Goal: Task Accomplishment & Management: Manage account settings

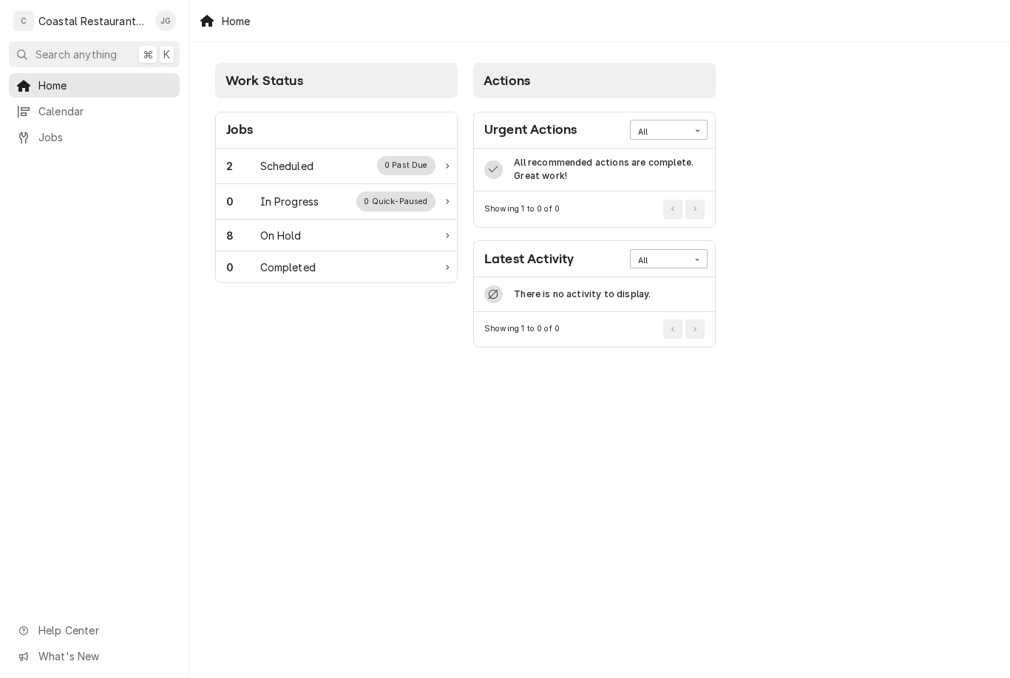
click at [320, 162] on div "2 Scheduled 0 Past Due" at bounding box center [330, 165] width 209 height 19
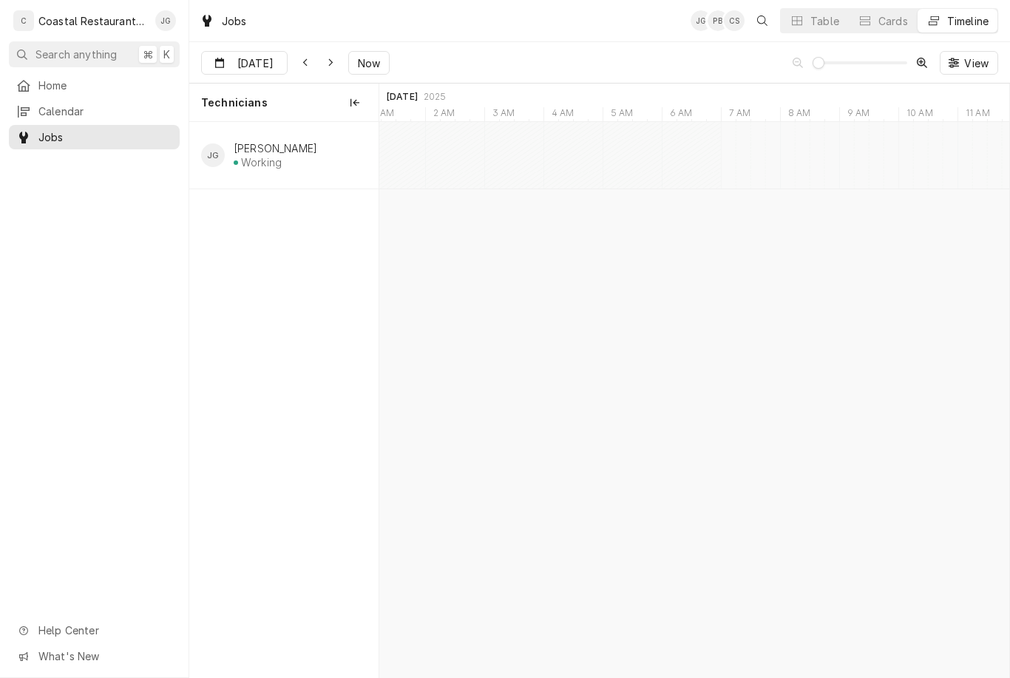
type input "Sep 3"
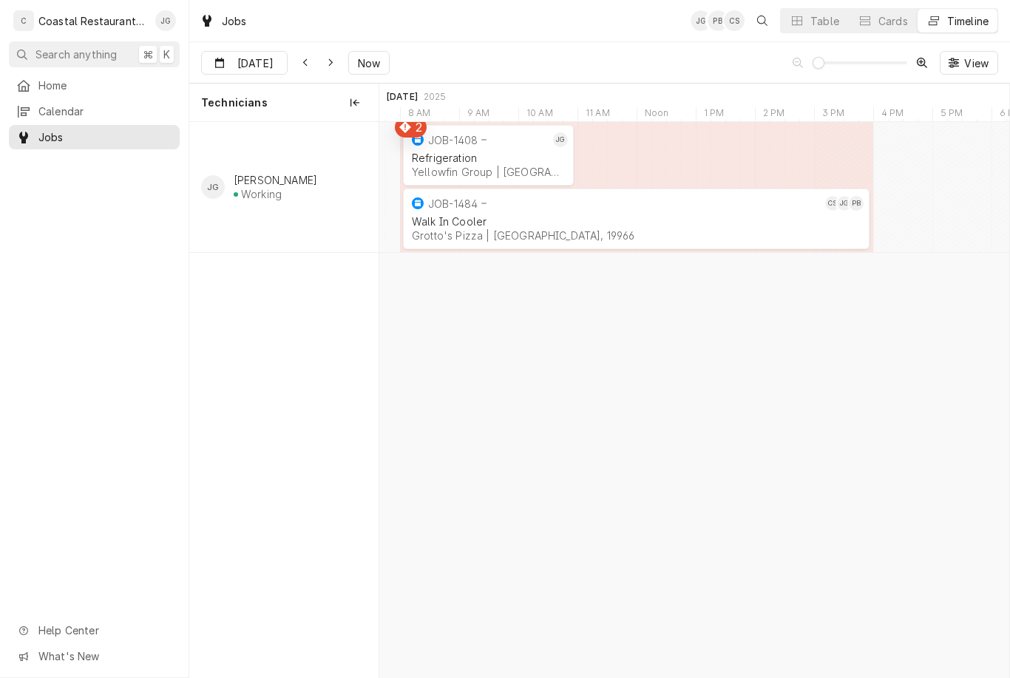
click at [496, 158] on div "Refrigeration" at bounding box center [488, 158] width 153 height 13
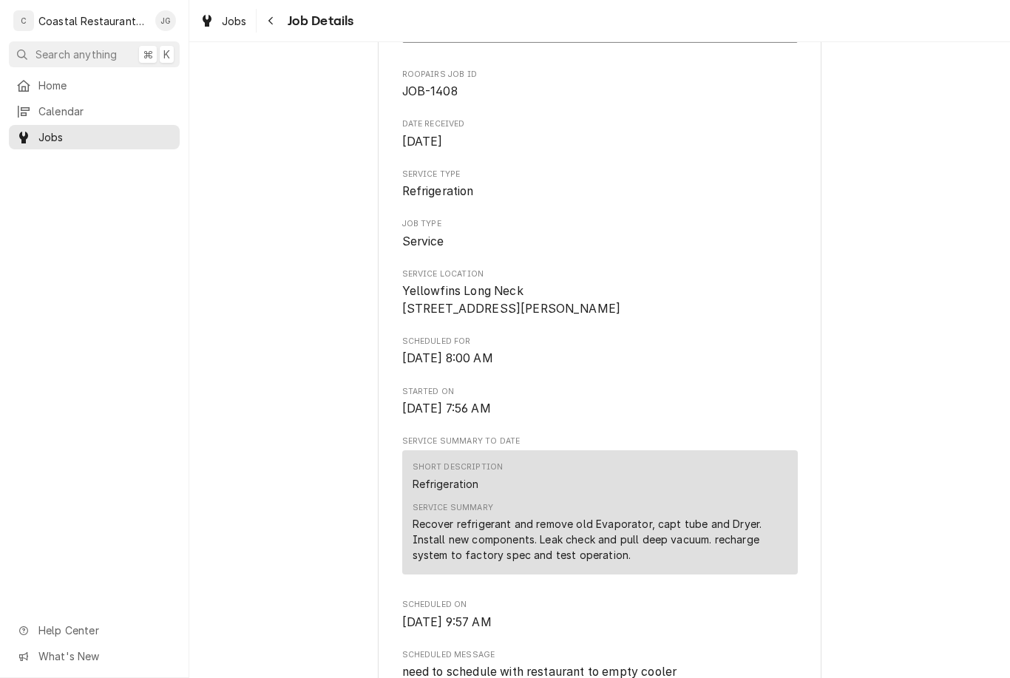
scroll to position [215, 0]
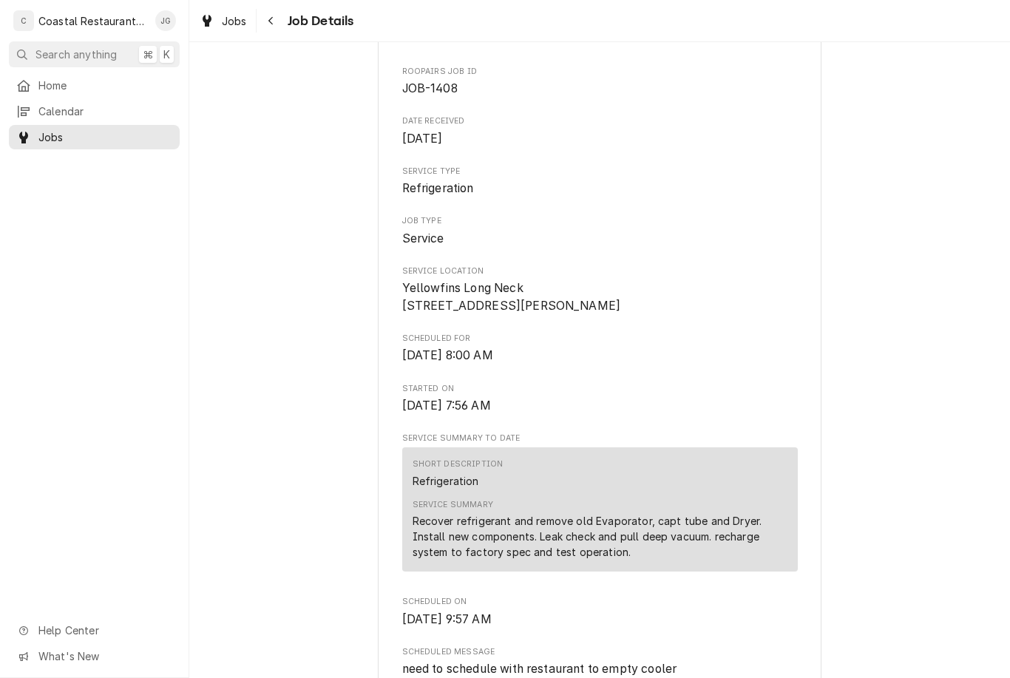
click at [111, 87] on span "Home" at bounding box center [105, 86] width 134 height 16
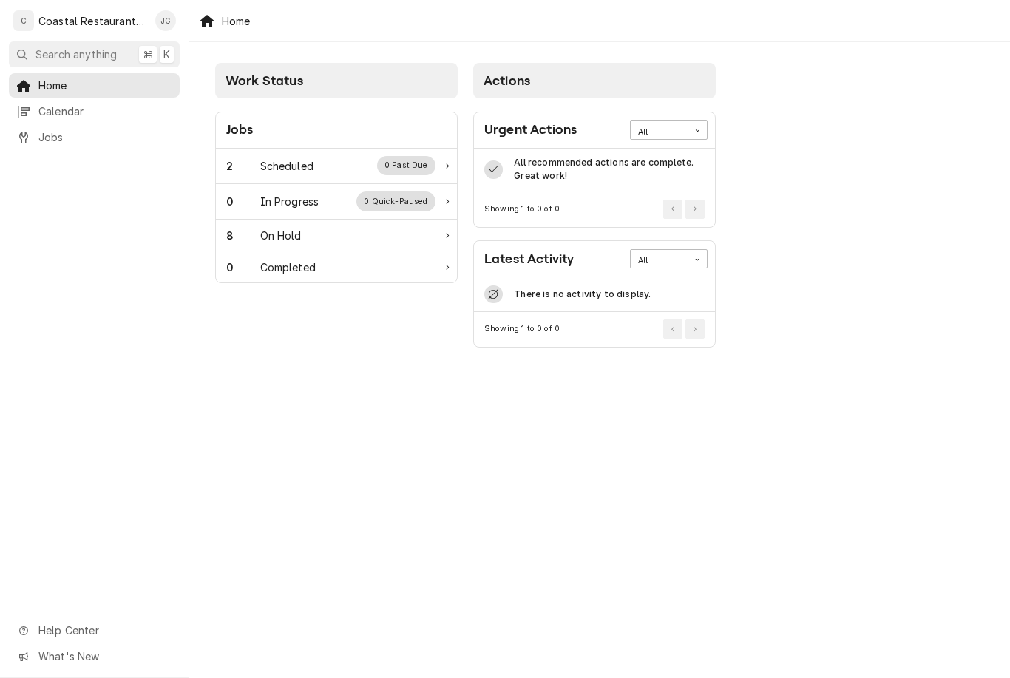
click at [324, 162] on div "2 Scheduled 0 Past Due" at bounding box center [330, 165] width 209 height 19
click at [302, 157] on div "2 Scheduled 0 Past Due" at bounding box center [330, 165] width 209 height 19
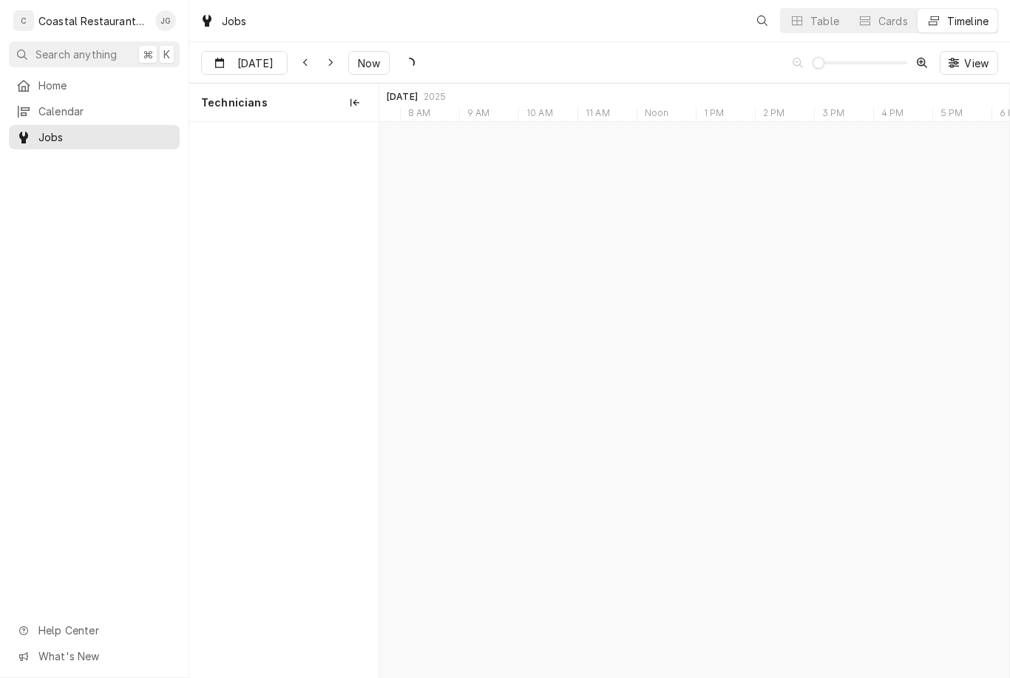
scroll to position [0, 12477]
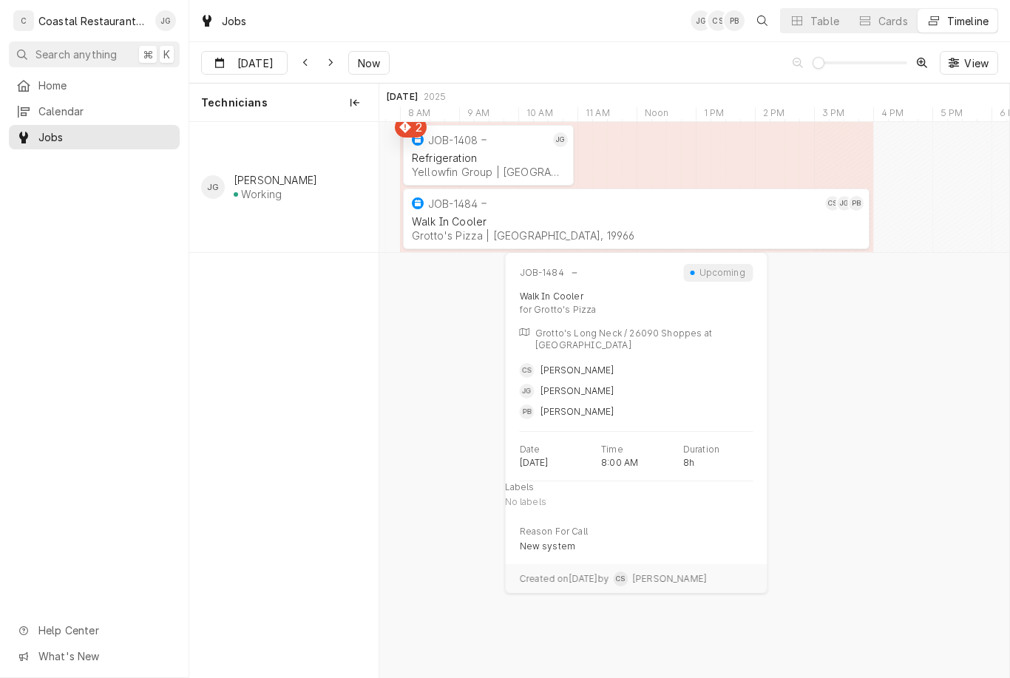
click at [503, 234] on div "Grotto's Pizza | [GEOGRAPHIC_DATA], 19966" at bounding box center [636, 235] width 449 height 13
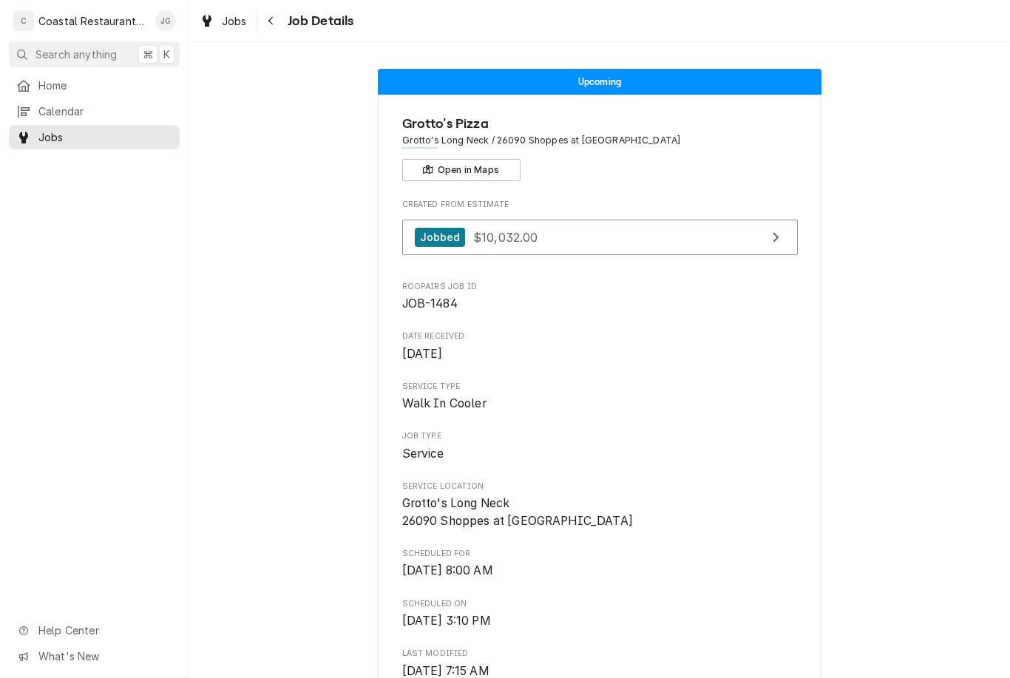
click at [109, 84] on span "Home" at bounding box center [105, 86] width 134 height 16
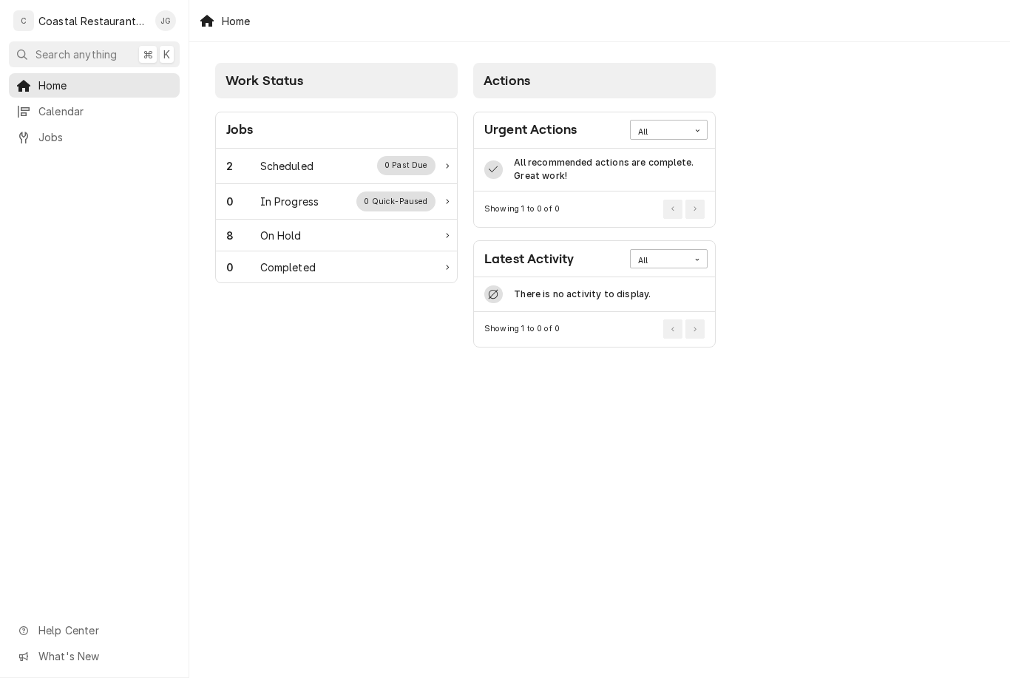
click at [331, 134] on div "Jobs" at bounding box center [336, 130] width 241 height 36
click at [305, 166] on div "Scheduled" at bounding box center [286, 166] width 53 height 16
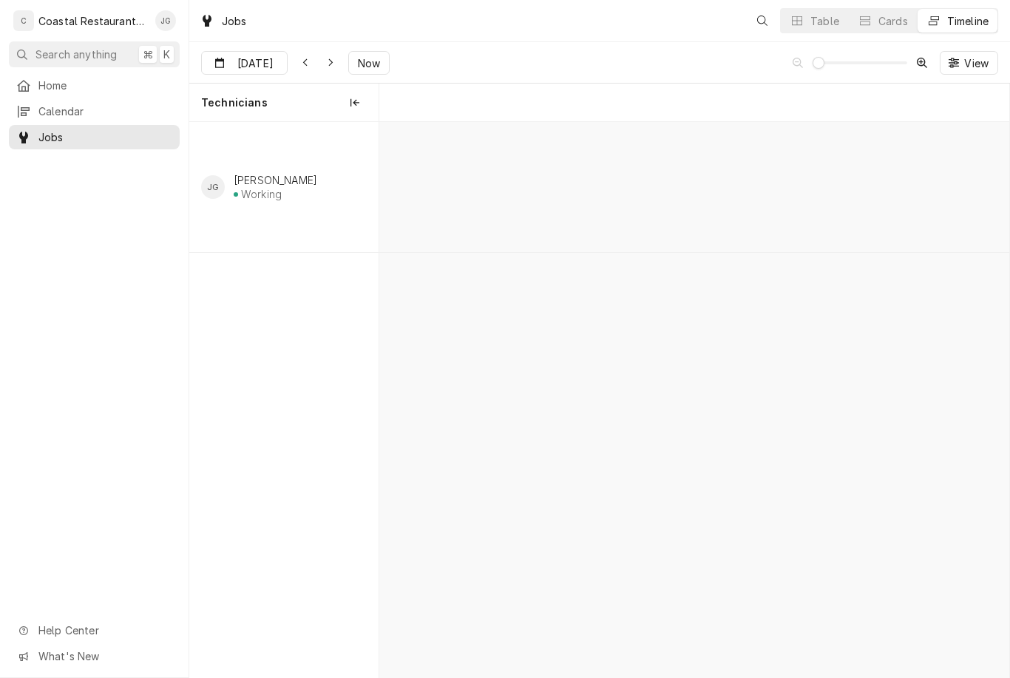
scroll to position [0, 12477]
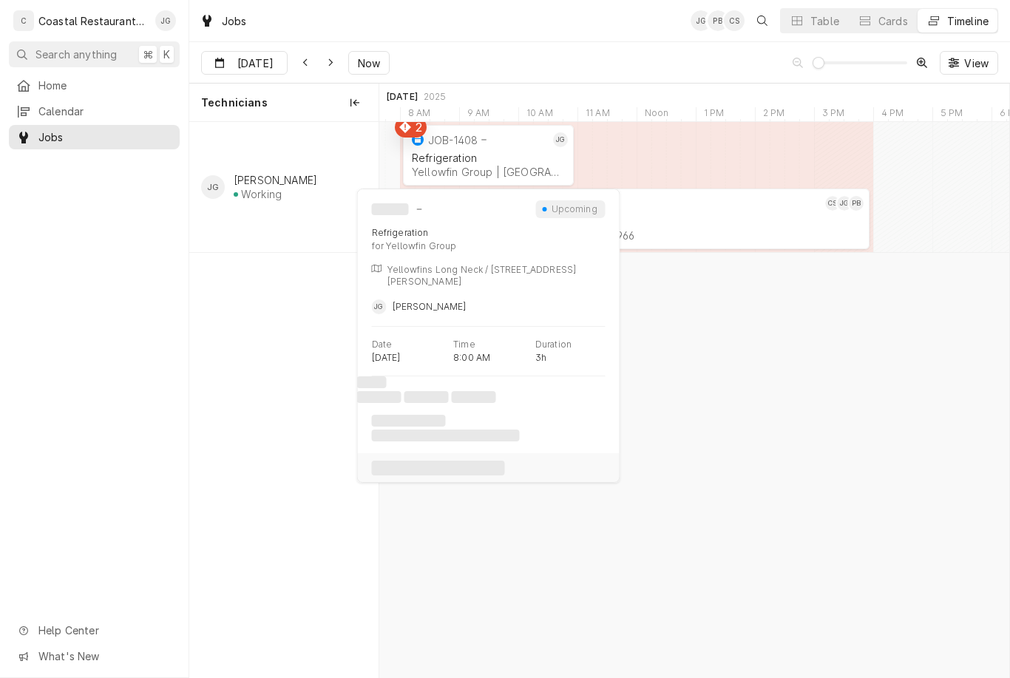
click at [494, 158] on div "Refrigeration" at bounding box center [488, 158] width 153 height 13
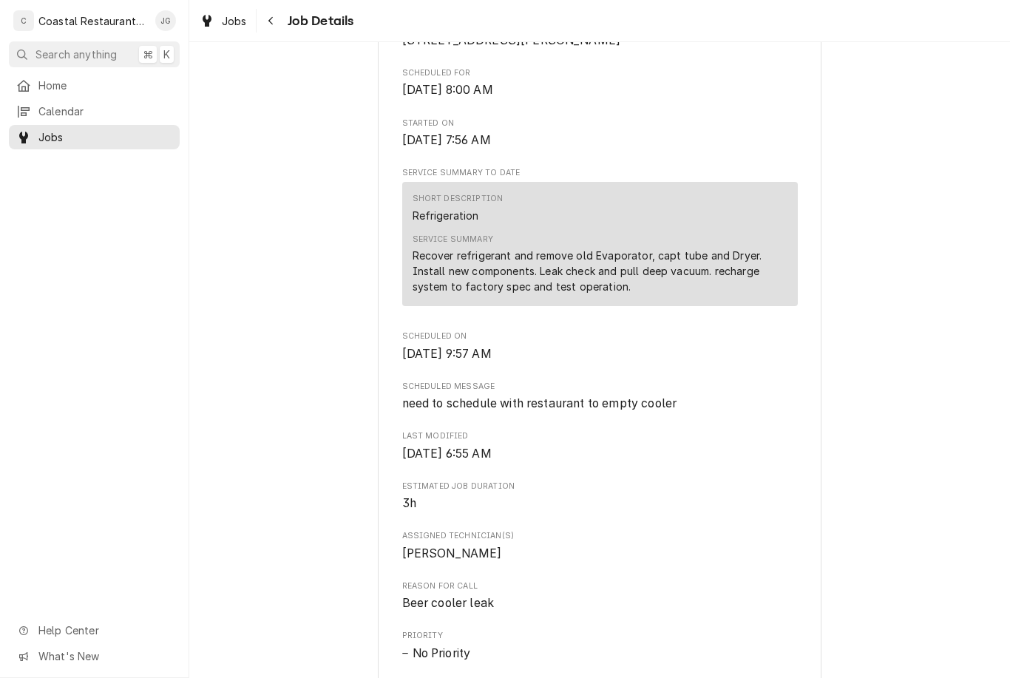
scroll to position [482, 0]
